Goal: Task Accomplishment & Management: Use online tool/utility

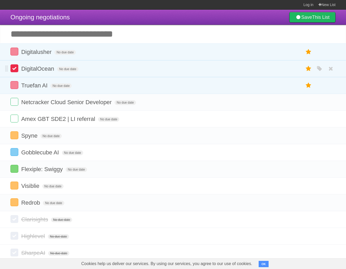
click at [15, 67] on label at bounding box center [14, 68] width 8 height 8
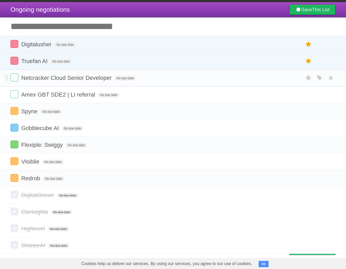
scroll to position [15, 0]
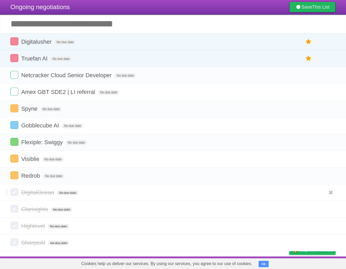
click at [15, 192] on label at bounding box center [14, 192] width 8 height 8
click at [321, 190] on icon "button" at bounding box center [319, 192] width 7 height 7
click at [296, 192] on label "Orange" at bounding box center [297, 193] width 6 height 6
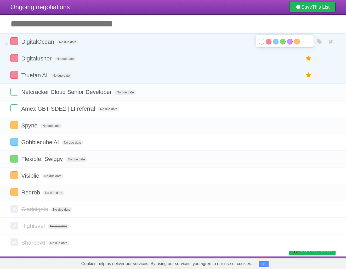
click at [239, 37] on form "DigitalOcean No due date White Red Blue Green Purple Orange" at bounding box center [172, 41] width 325 height 9
click at [309, 39] on icon at bounding box center [308, 41] width 7 height 9
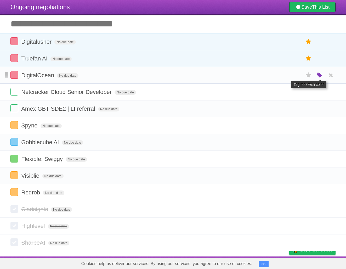
click at [321, 73] on icon "button" at bounding box center [319, 75] width 7 height 7
click at [282, 73] on label "Green" at bounding box center [283, 75] width 6 height 6
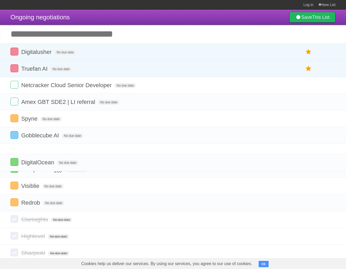
drag, startPoint x: 7, startPoint y: 74, endPoint x: -7, endPoint y: 164, distance: 90.7
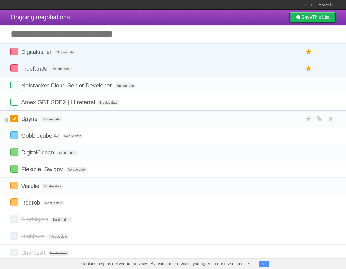
click at [14, 123] on label at bounding box center [14, 119] width 8 height 8
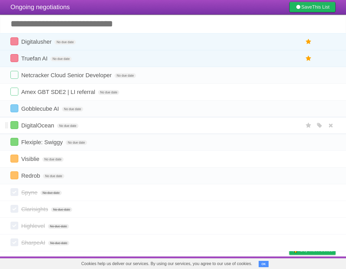
scroll to position [15, 0]
